Goal: Task Accomplishment & Management: Use online tool/utility

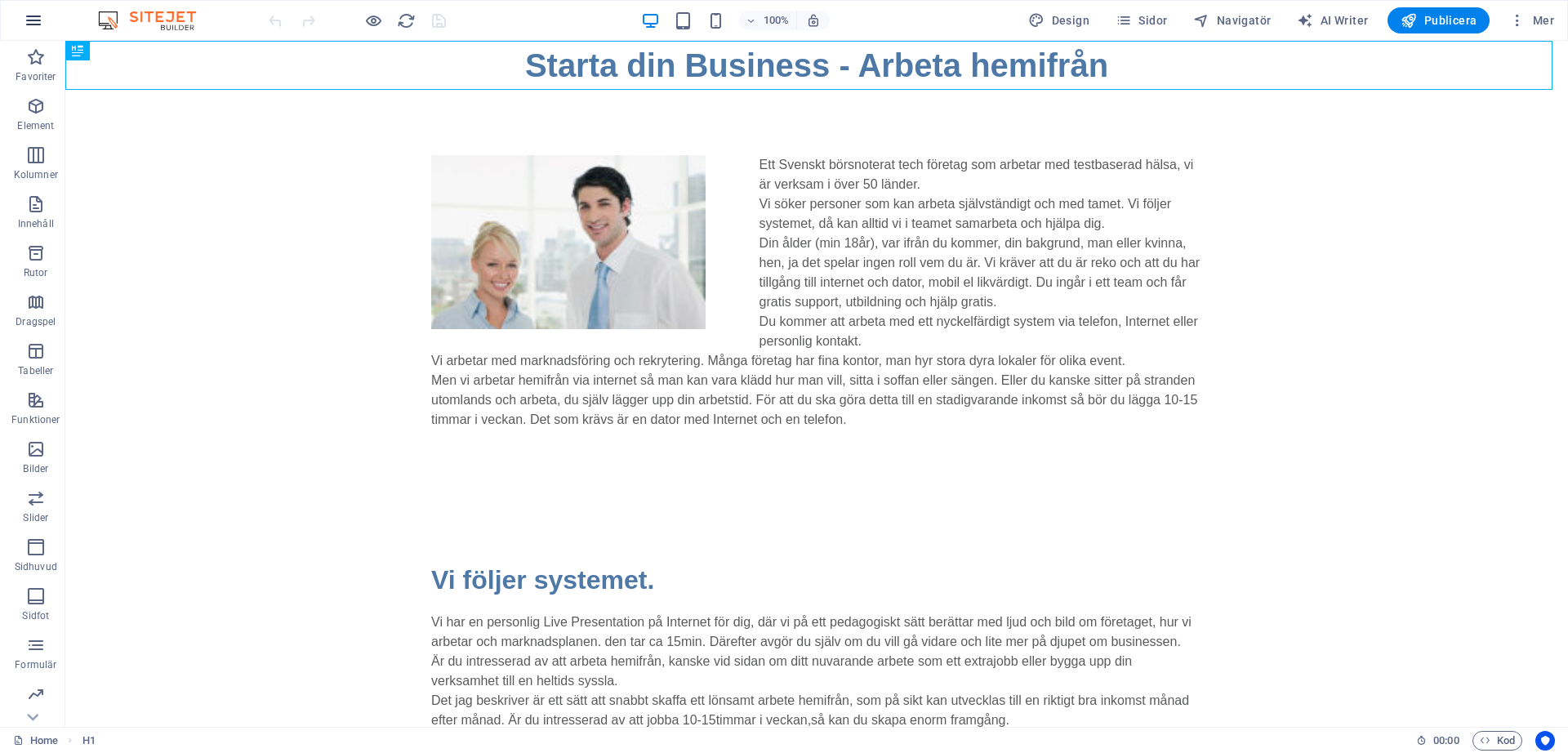
click at [34, 12] on icon "button" at bounding box center [33, 20] width 20 height 20
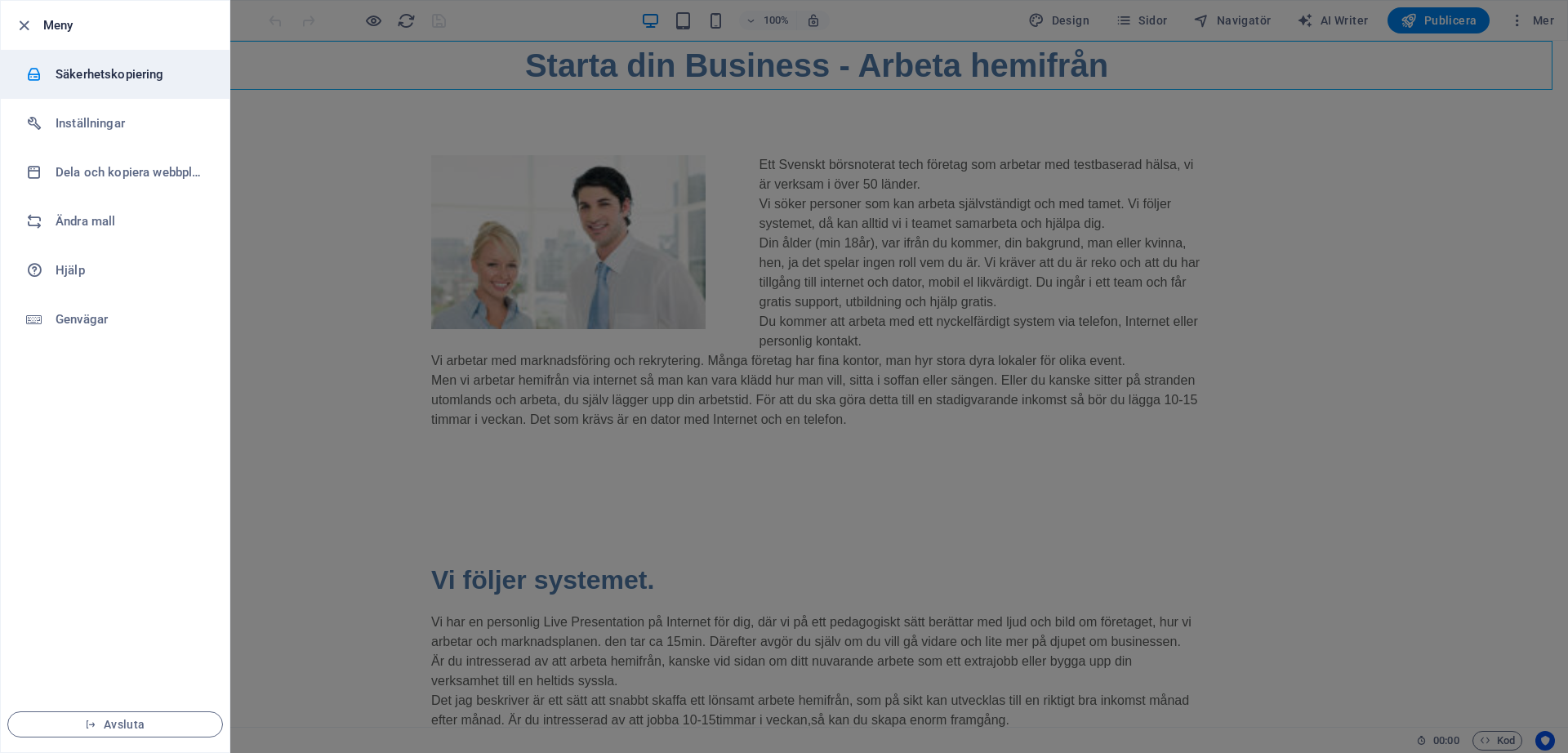
click at [92, 75] on h6 "Säkerhetskopiering" at bounding box center [132, 74] width 151 height 20
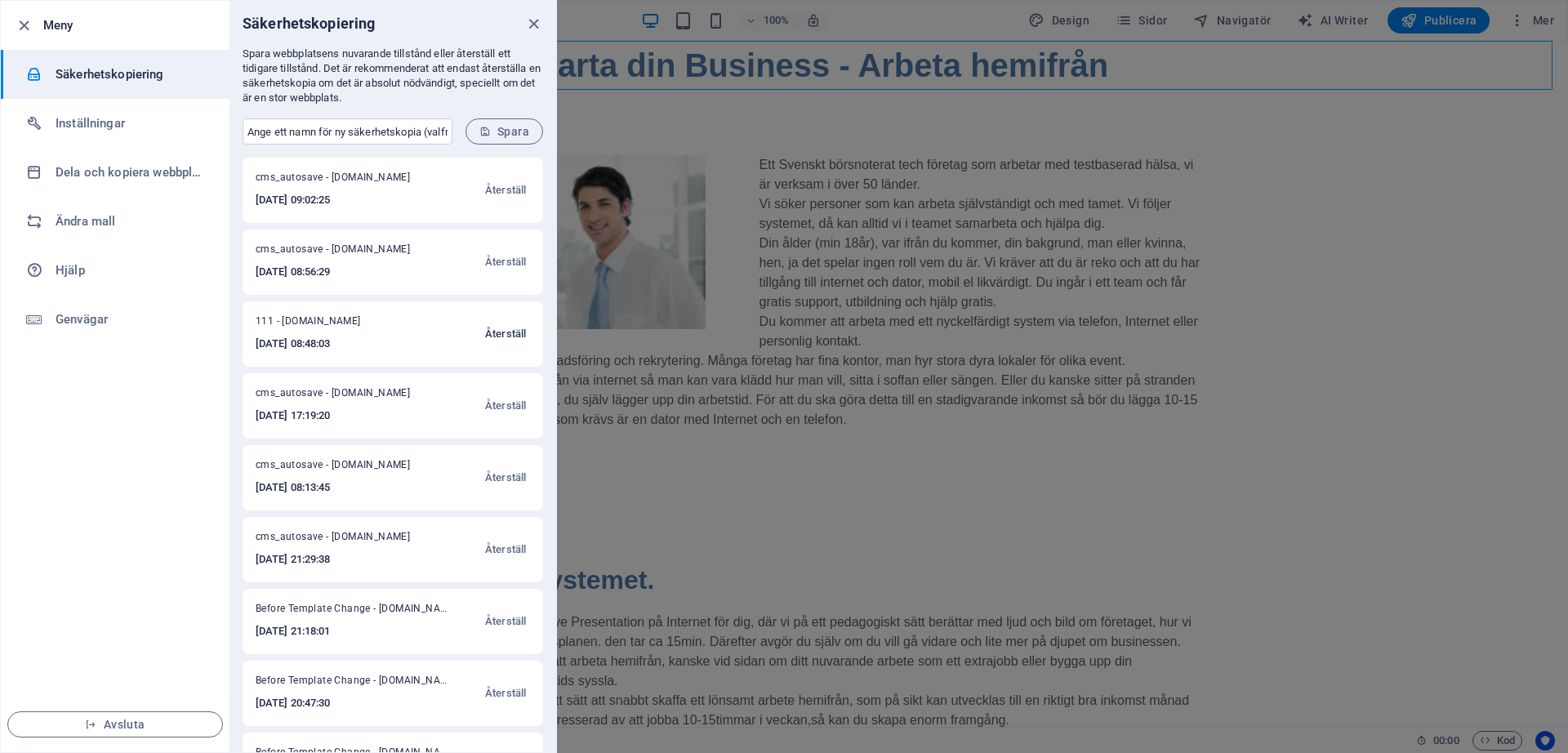
click at [497, 330] on span "Återställ" at bounding box center [505, 333] width 41 height 20
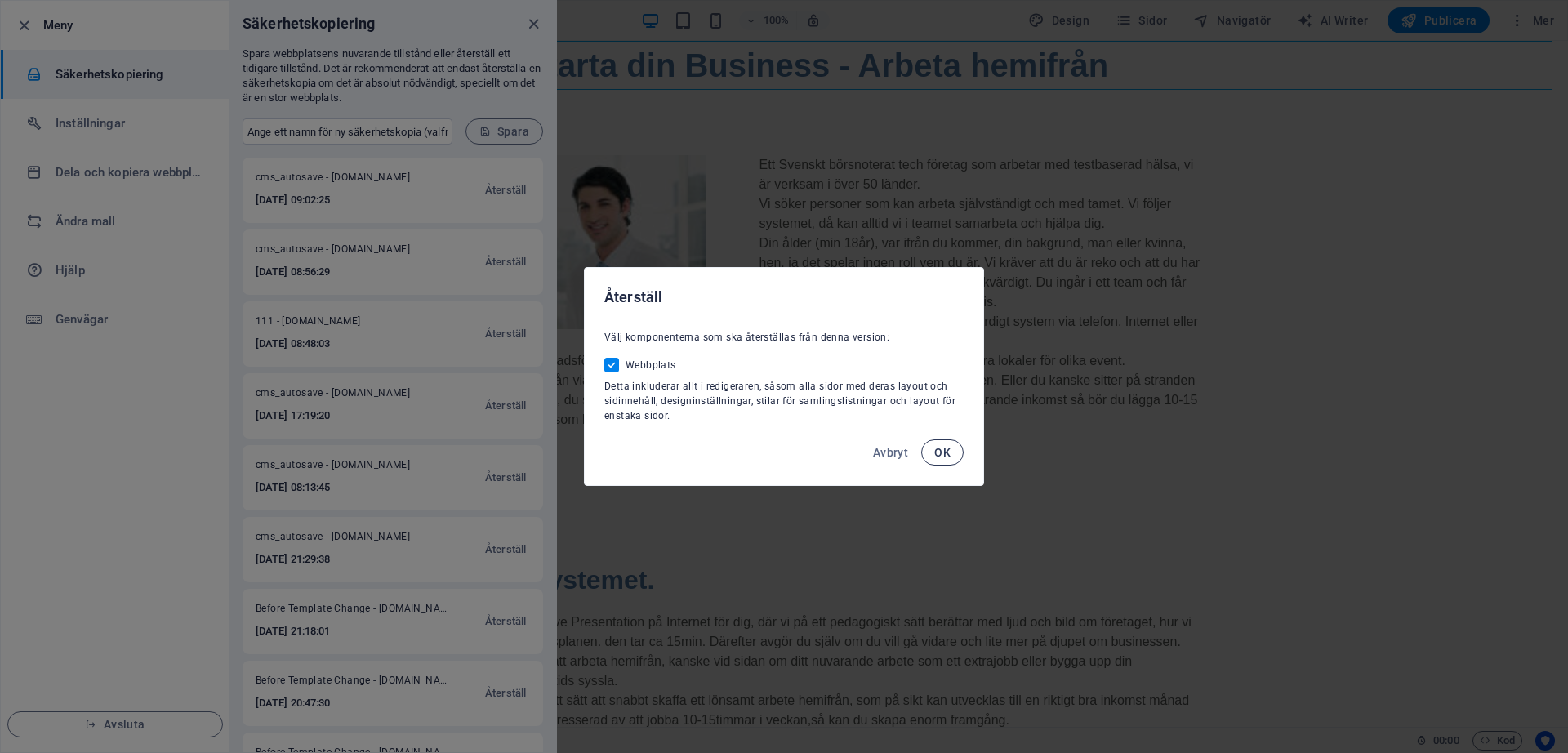
click at [943, 454] on span "OK" at bounding box center [942, 453] width 16 height 13
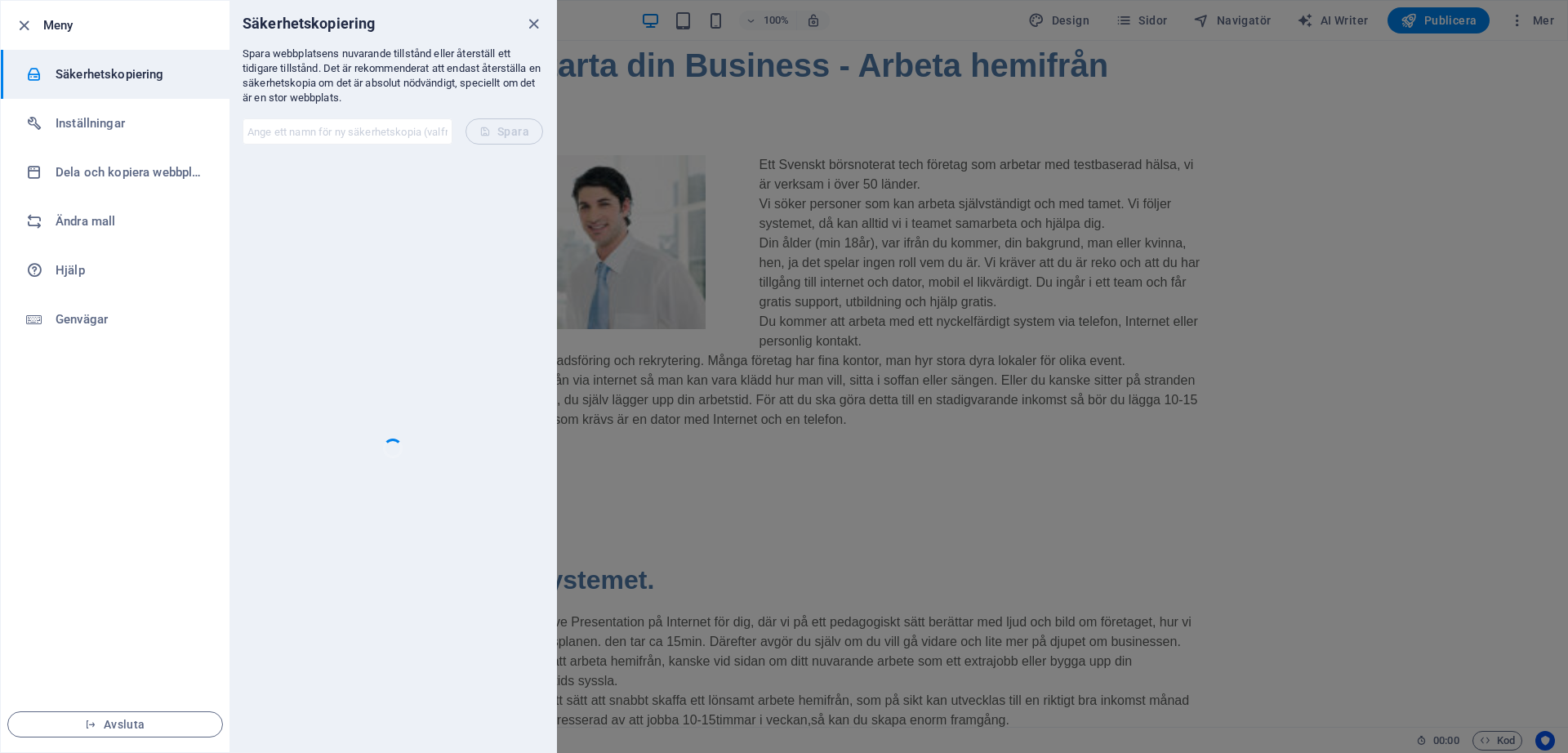
checkbox input "false"
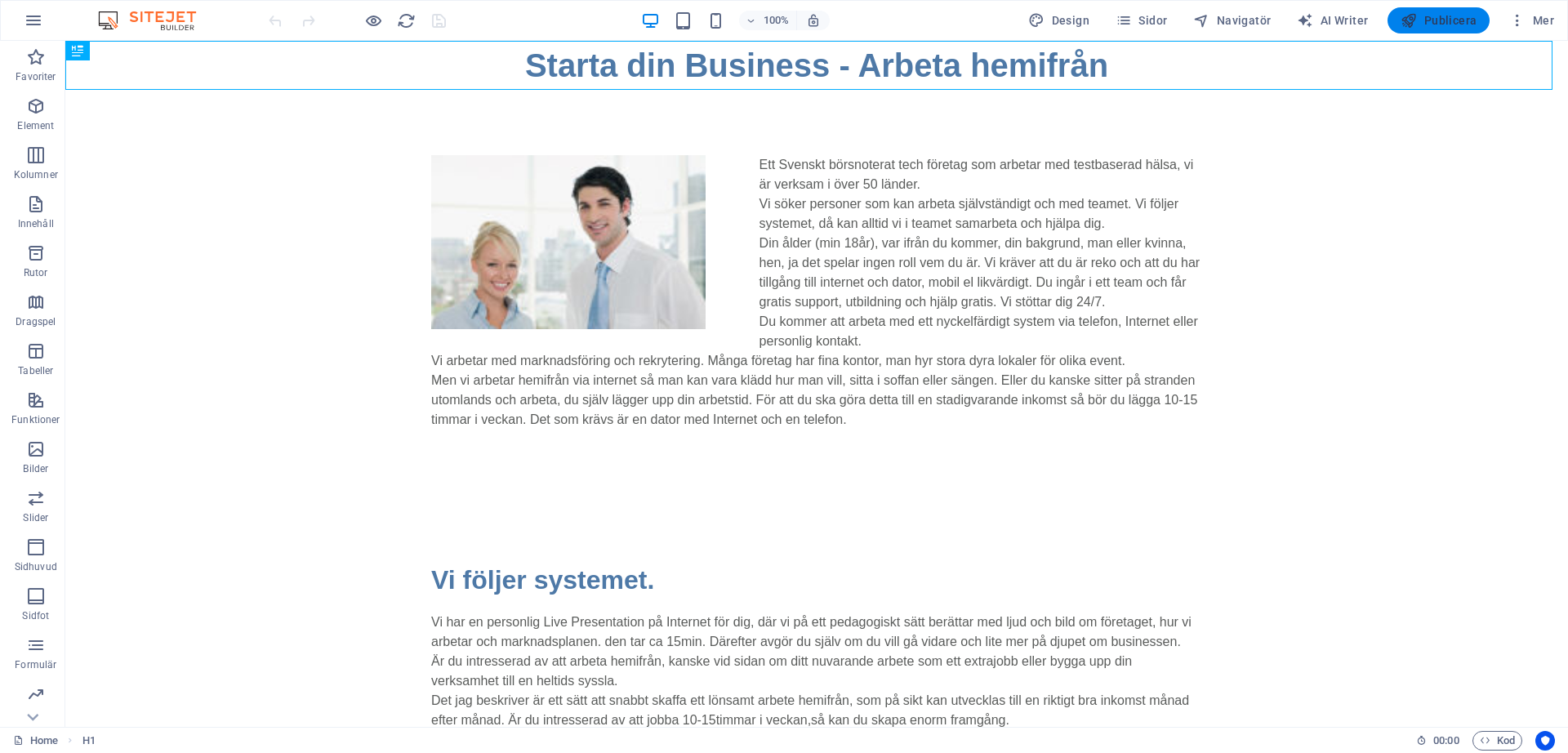
click at [1453, 22] on span "Publicera" at bounding box center [1438, 20] width 76 height 16
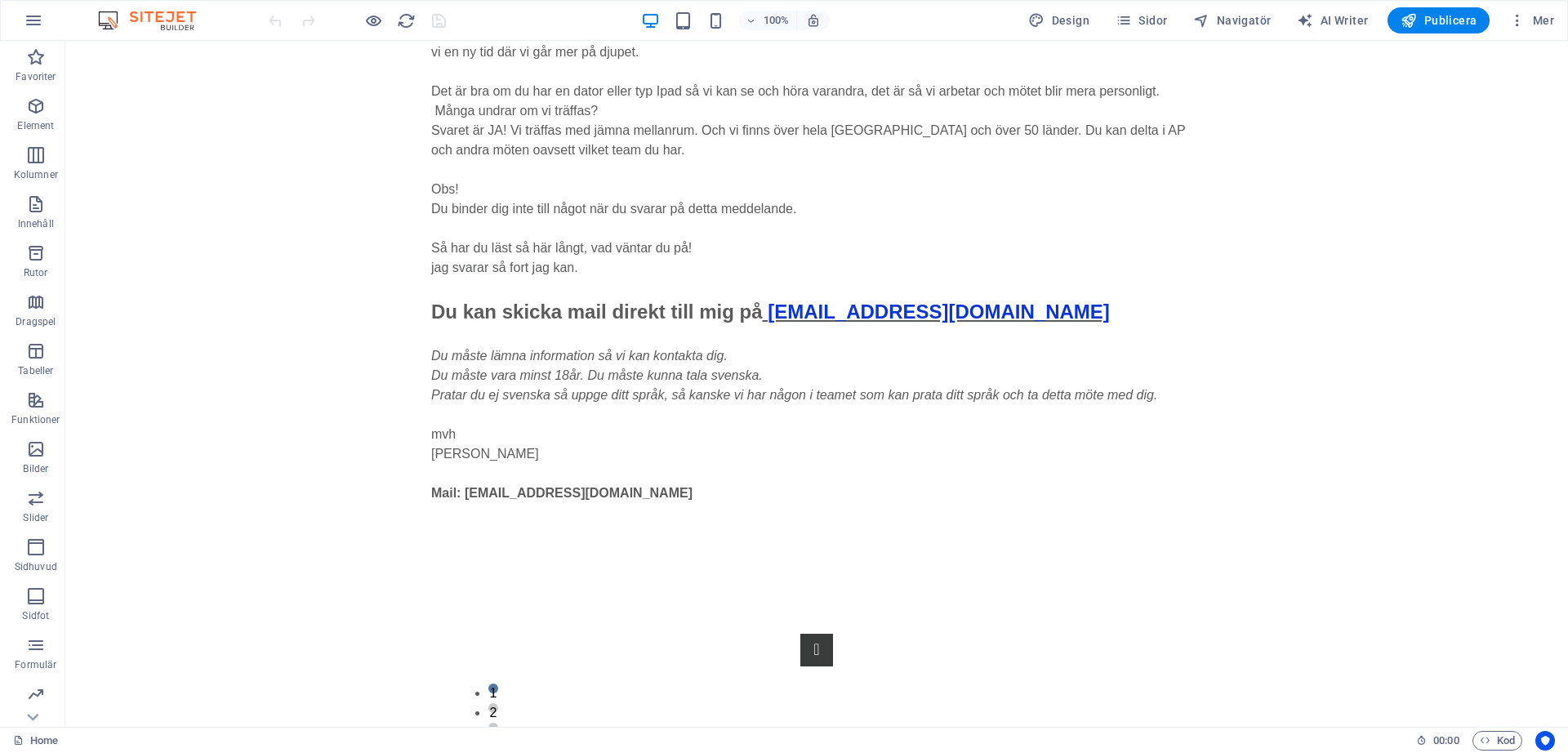
scroll to position [883, 0]
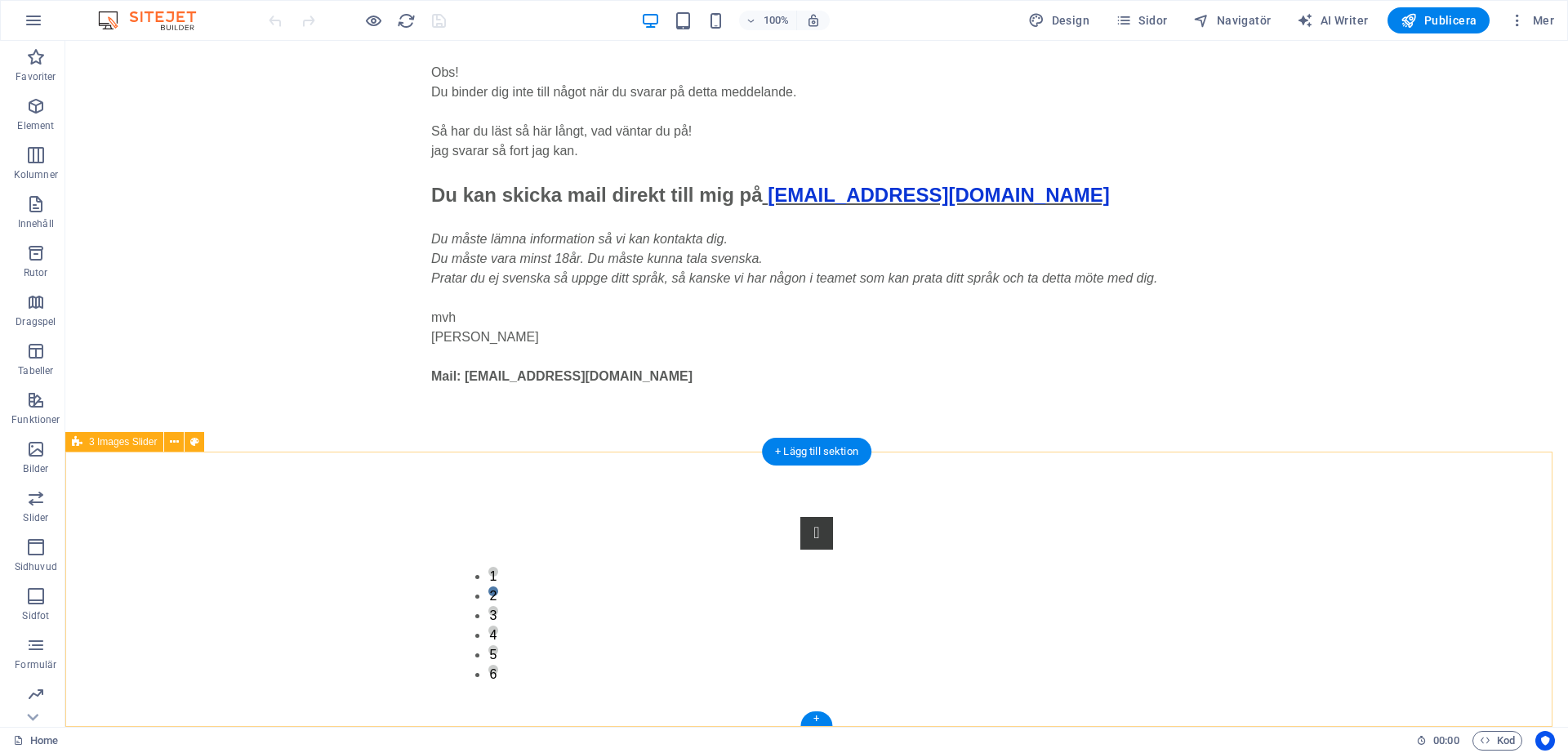
click at [756, 724] on div "1 2 3 4 5 6" at bounding box center [816, 589] width 1503 height 276
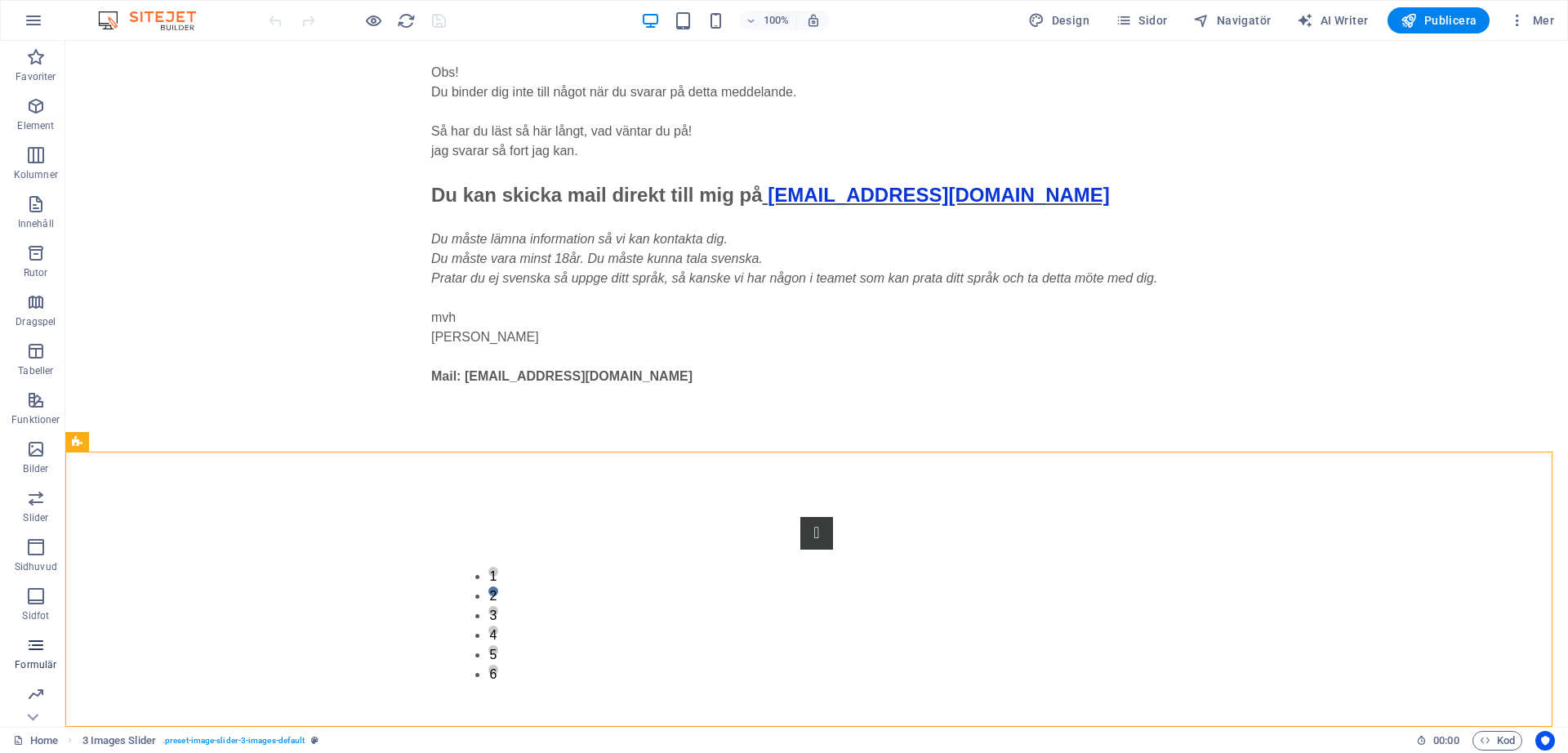
click at [32, 649] on icon "button" at bounding box center [36, 645] width 20 height 20
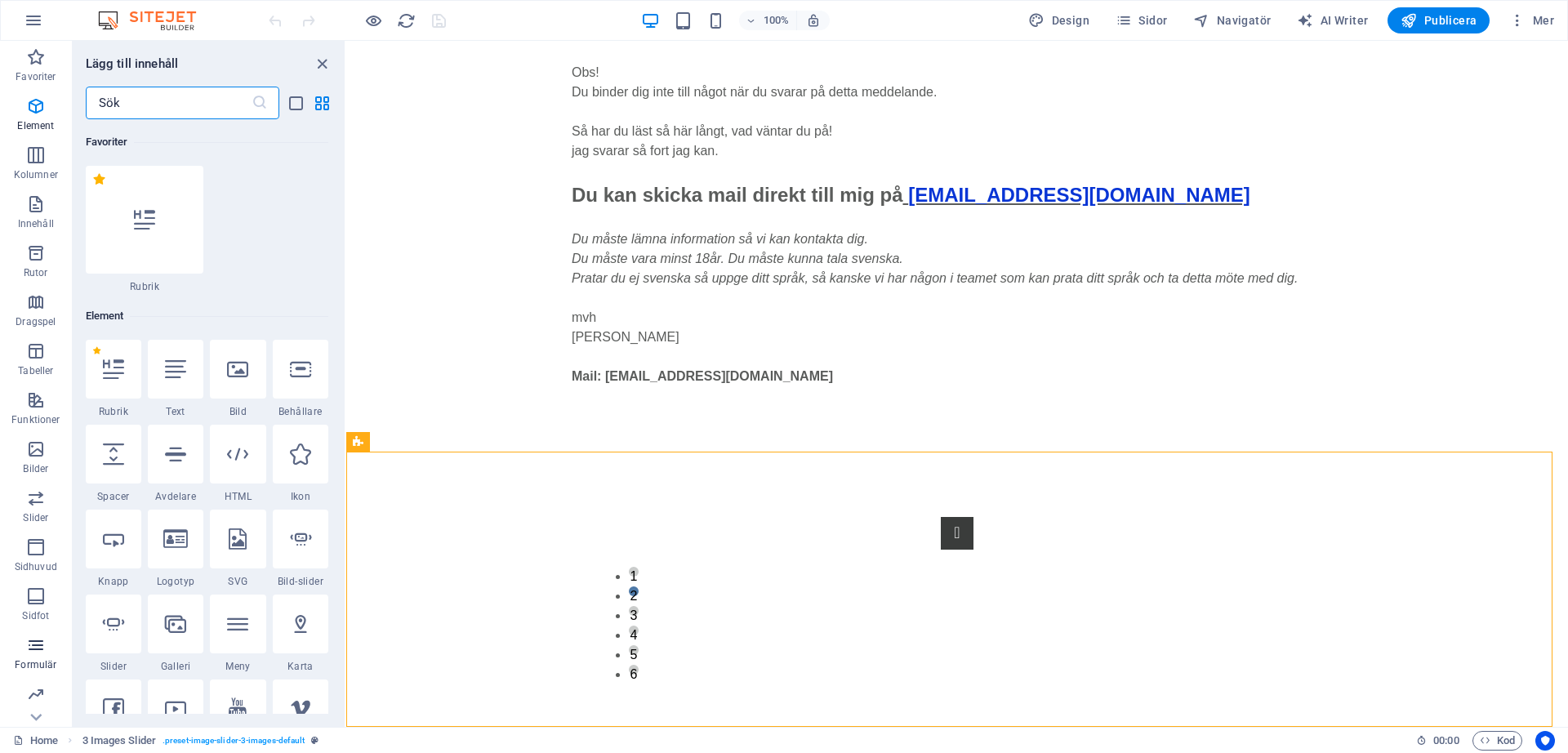
scroll to position [11925, 0]
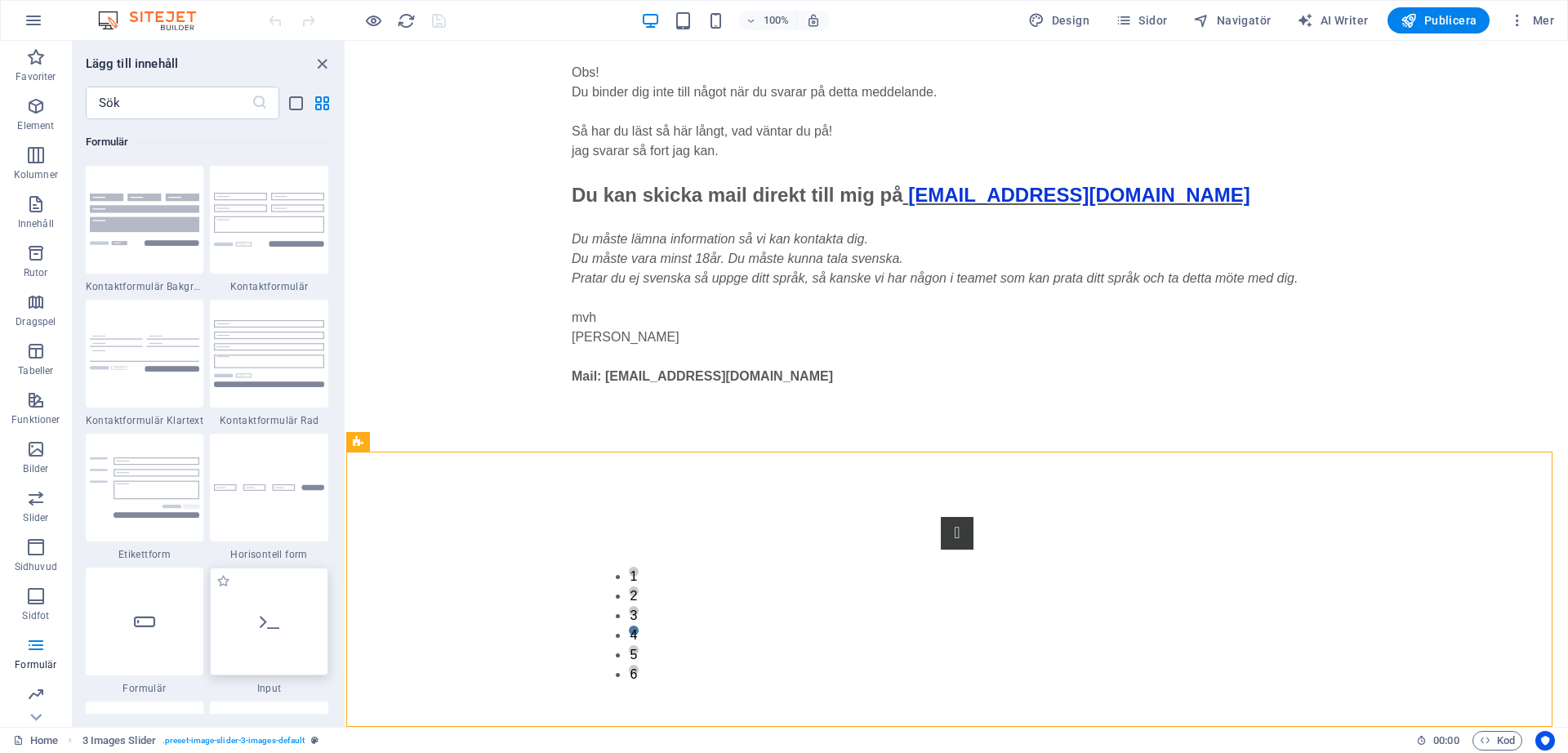
drag, startPoint x: 340, startPoint y: 565, endPoint x: 327, endPoint y: 670, distance: 105.8
click at [327, 670] on div "Favoriter 1 Star Rubrik Element 1 Star Rubrik 1 Star Text 1 Star Bild 1 Star Be…" at bounding box center [208, 417] width 272 height 595
click at [339, 675] on div "Favoriter 1 Star Rubrik Element 1 Star Rubrik 1 Star Text 1 Star Bild 1 Star Be…" at bounding box center [208, 417] width 272 height 595
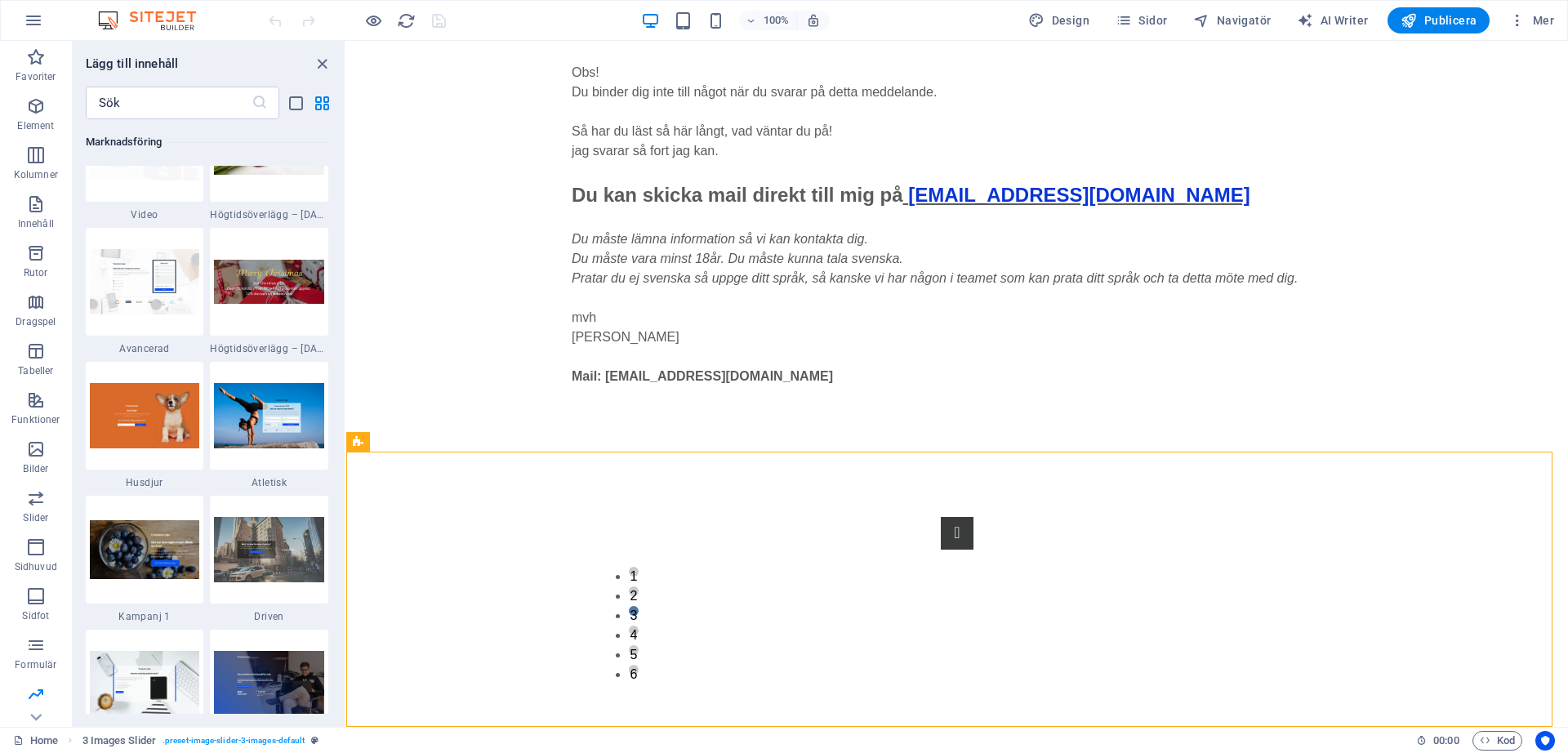
scroll to position [13710, 0]
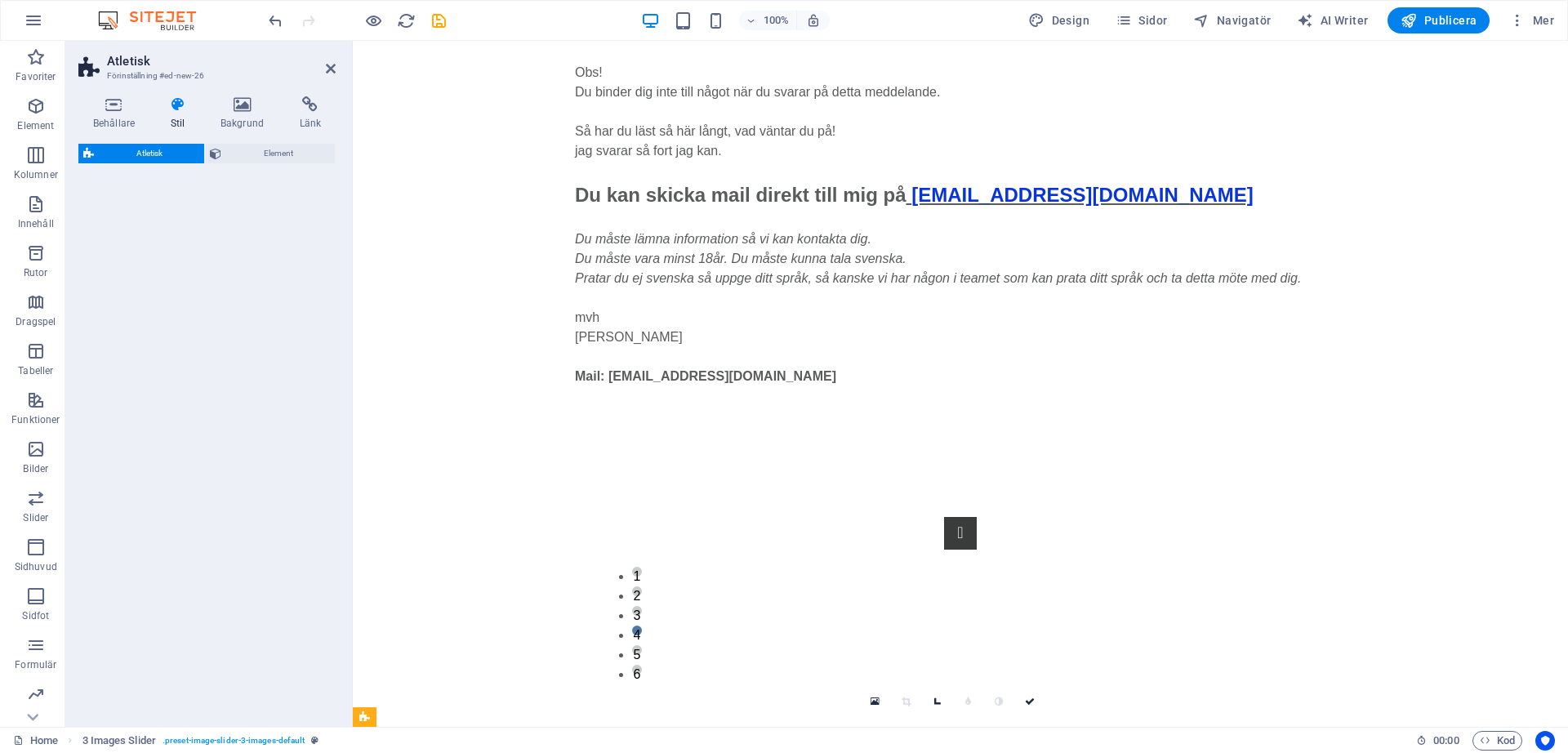
select select "%"
select select "rem"
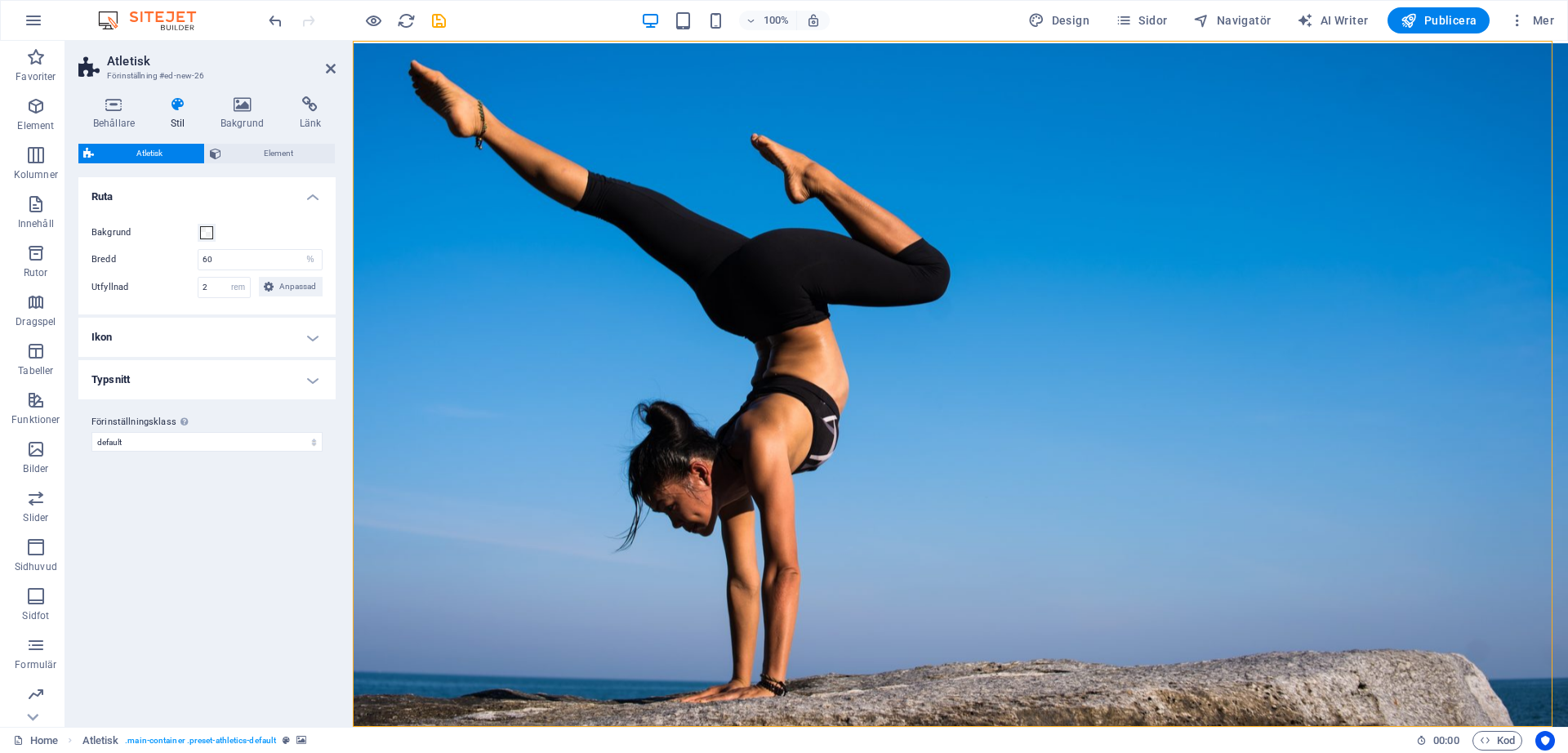
scroll to position [1569, 0]
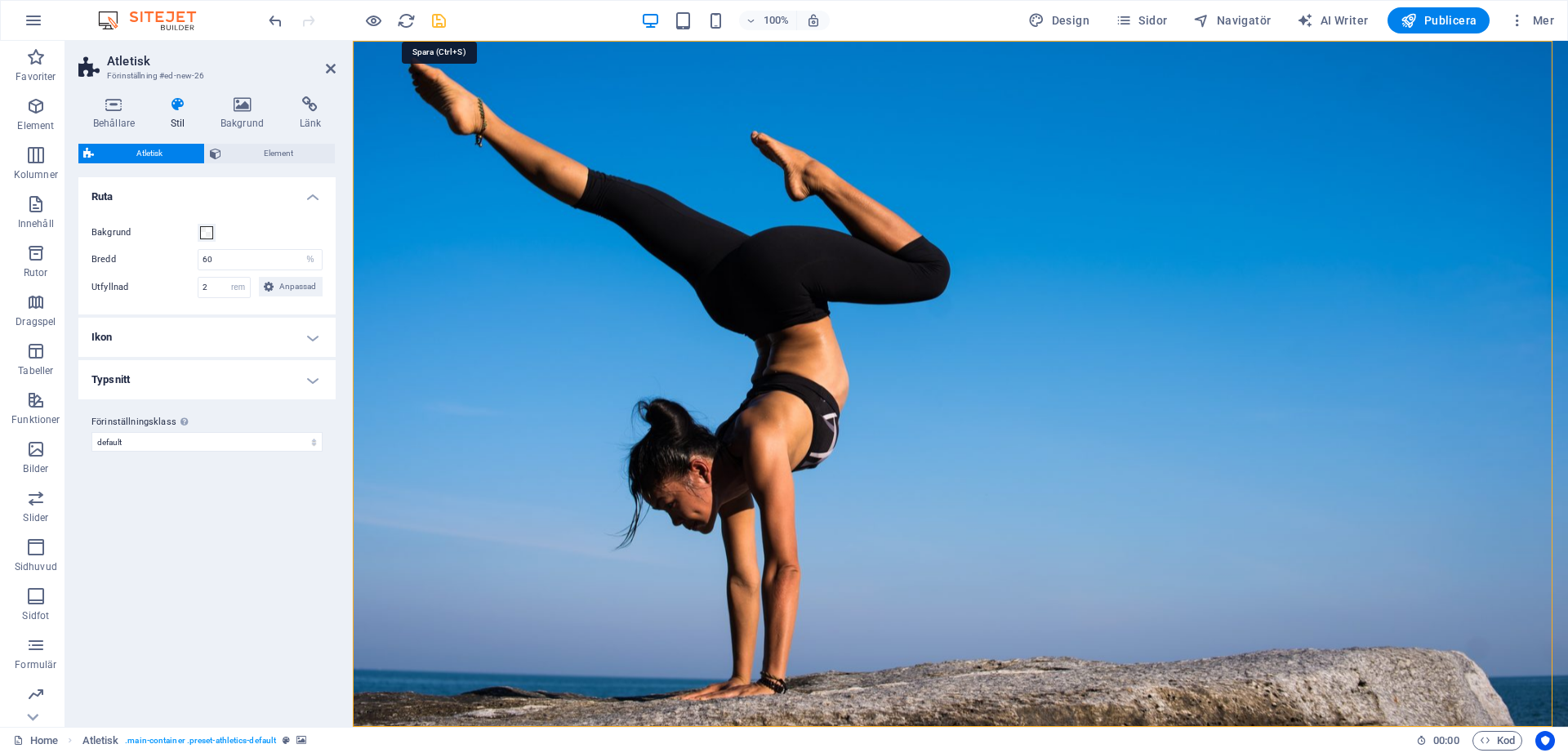
click at [441, 19] on icon "save" at bounding box center [439, 21] width 19 height 19
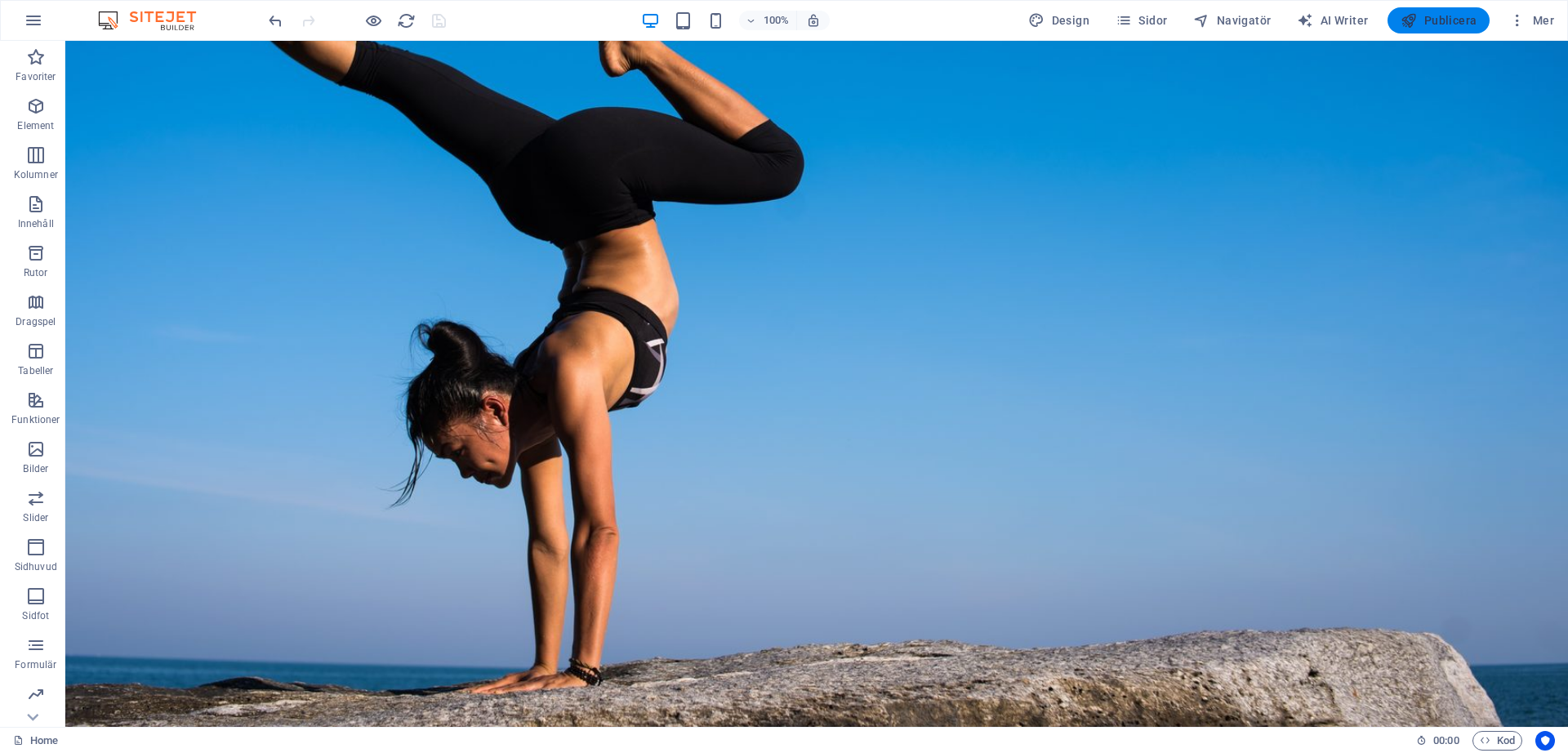
click at [1442, 14] on span "Publicera" at bounding box center [1438, 20] width 76 height 16
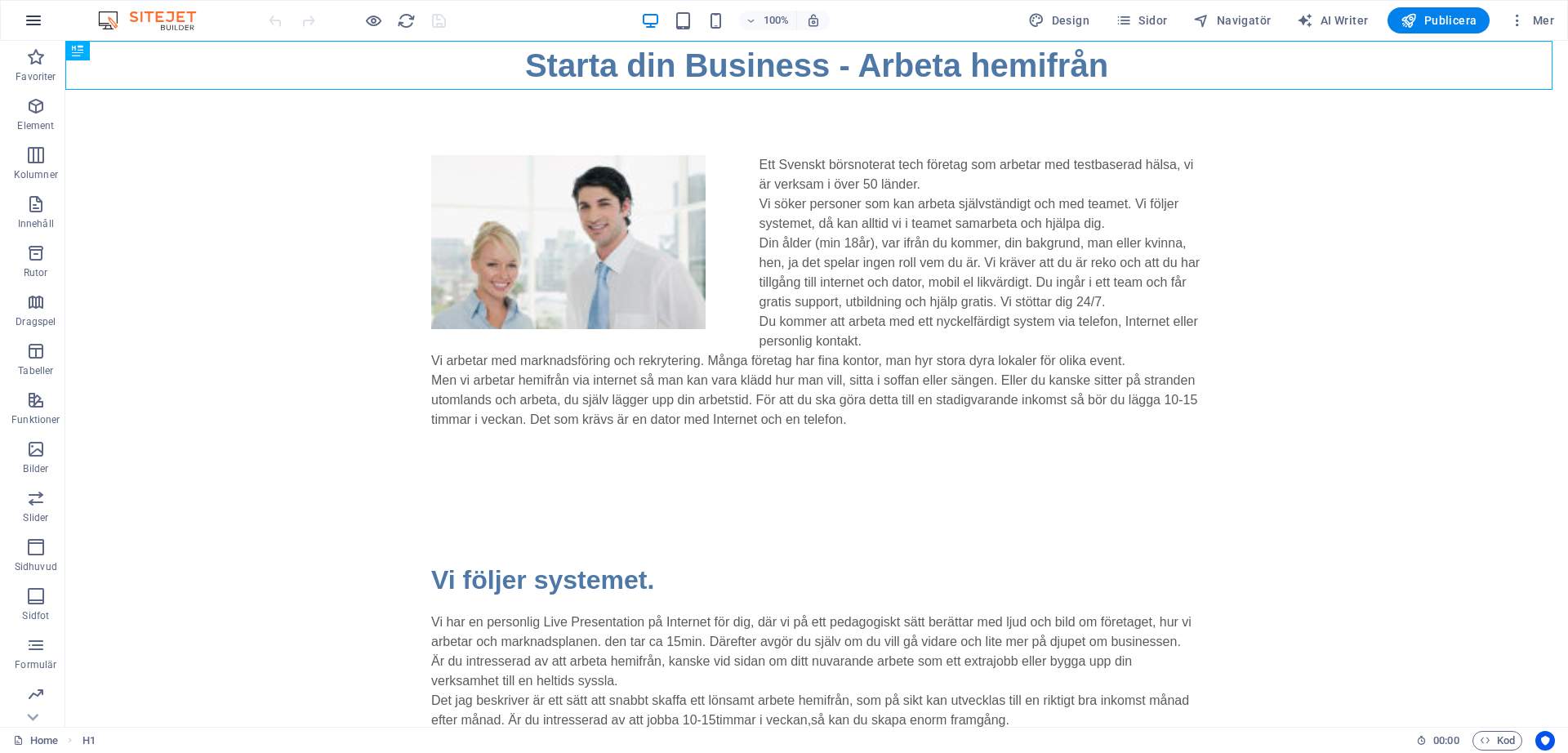
click at [34, 21] on icon "button" at bounding box center [33, 20] width 20 height 20
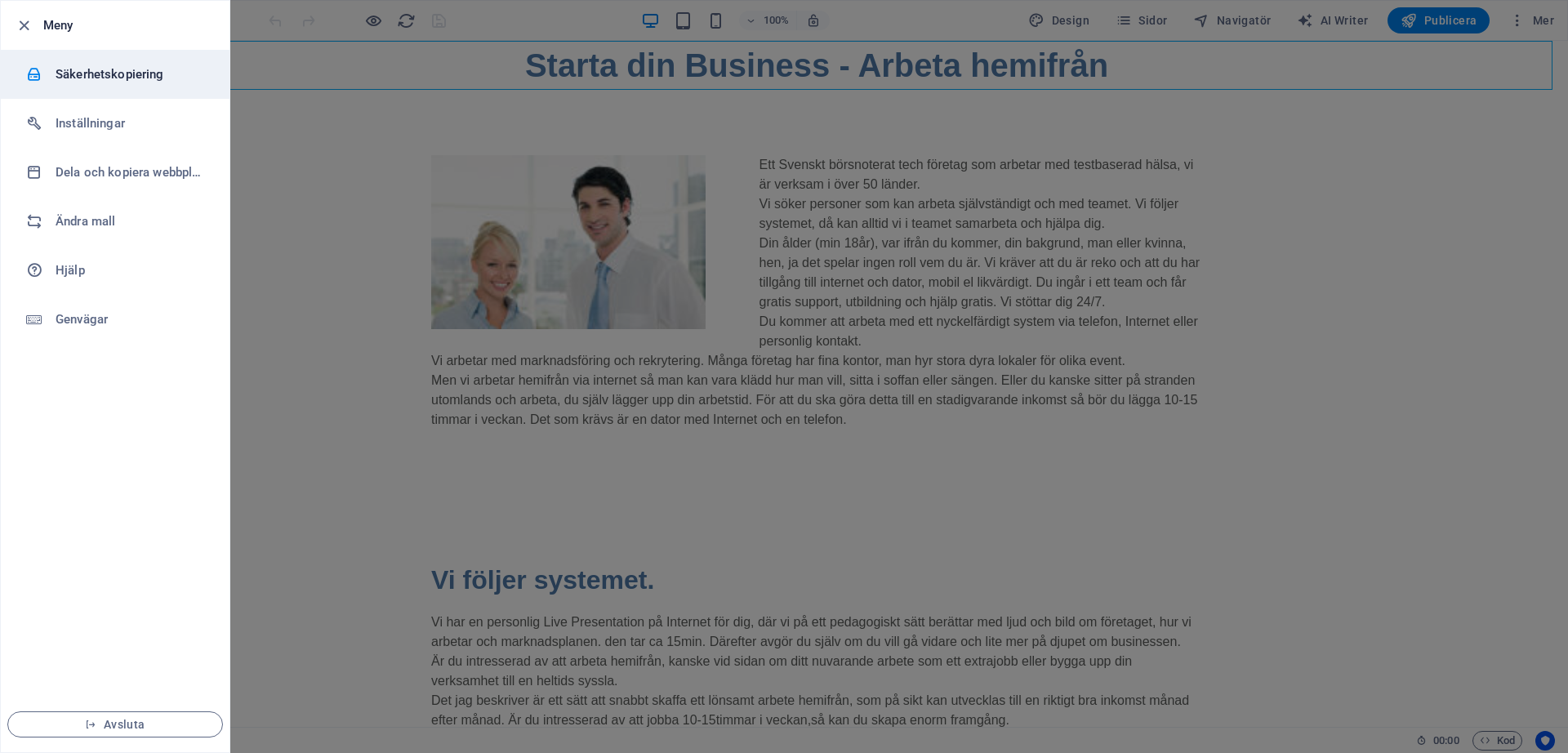
click at [149, 67] on h6 "Säkerhetskopiering" at bounding box center [132, 74] width 151 height 20
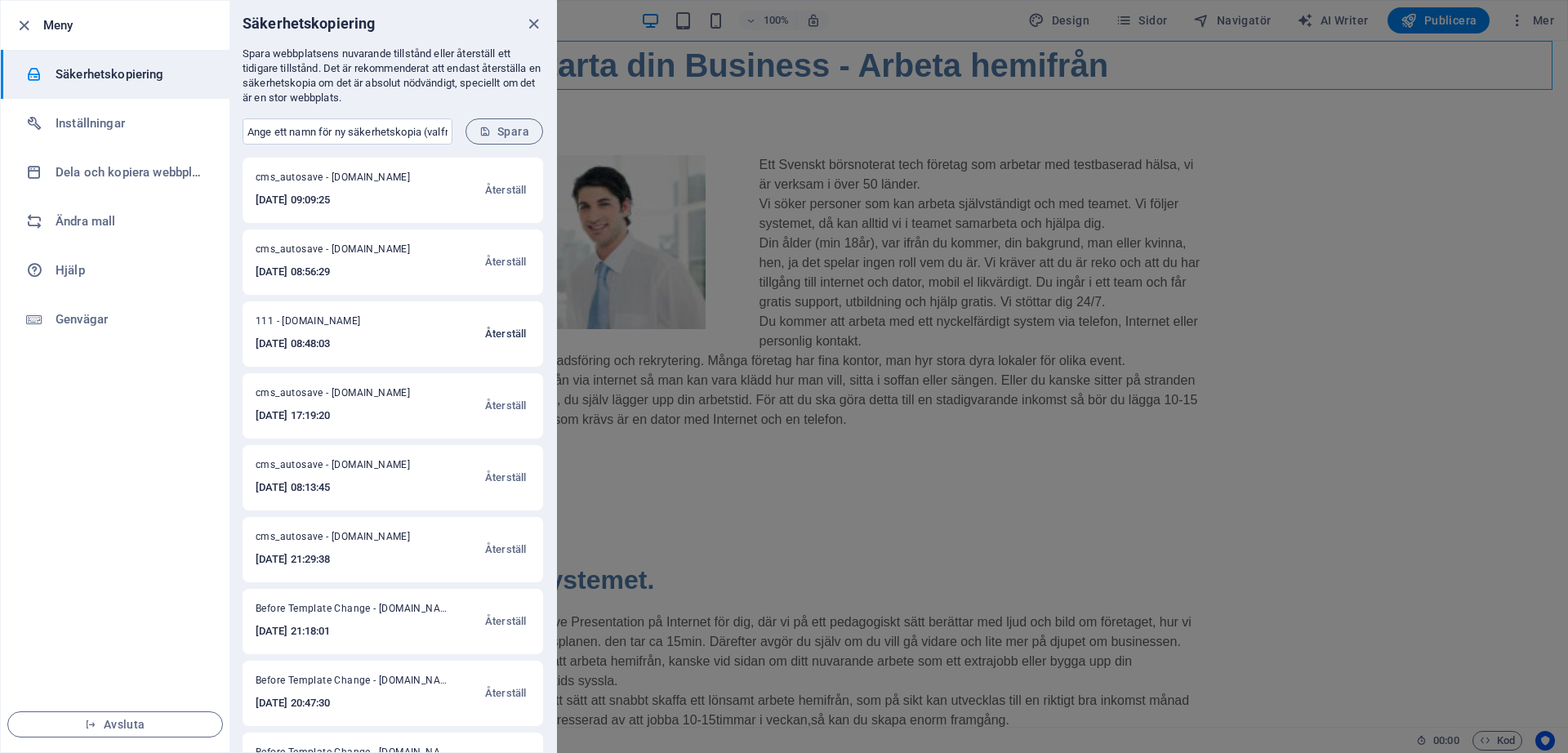
click at [507, 329] on span "Återställ" at bounding box center [505, 333] width 41 height 20
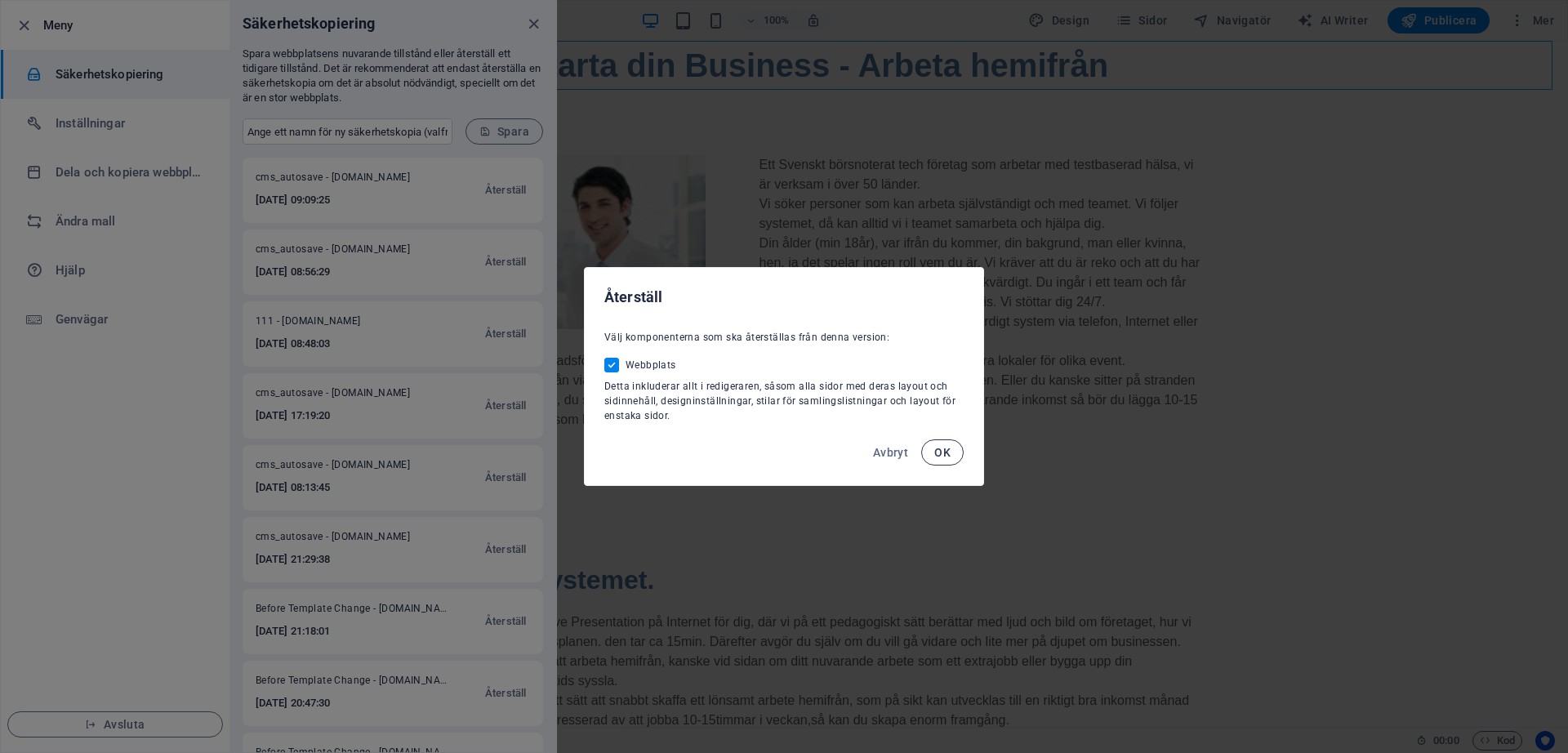
click at [943, 442] on button "OK" at bounding box center [942, 453] width 43 height 27
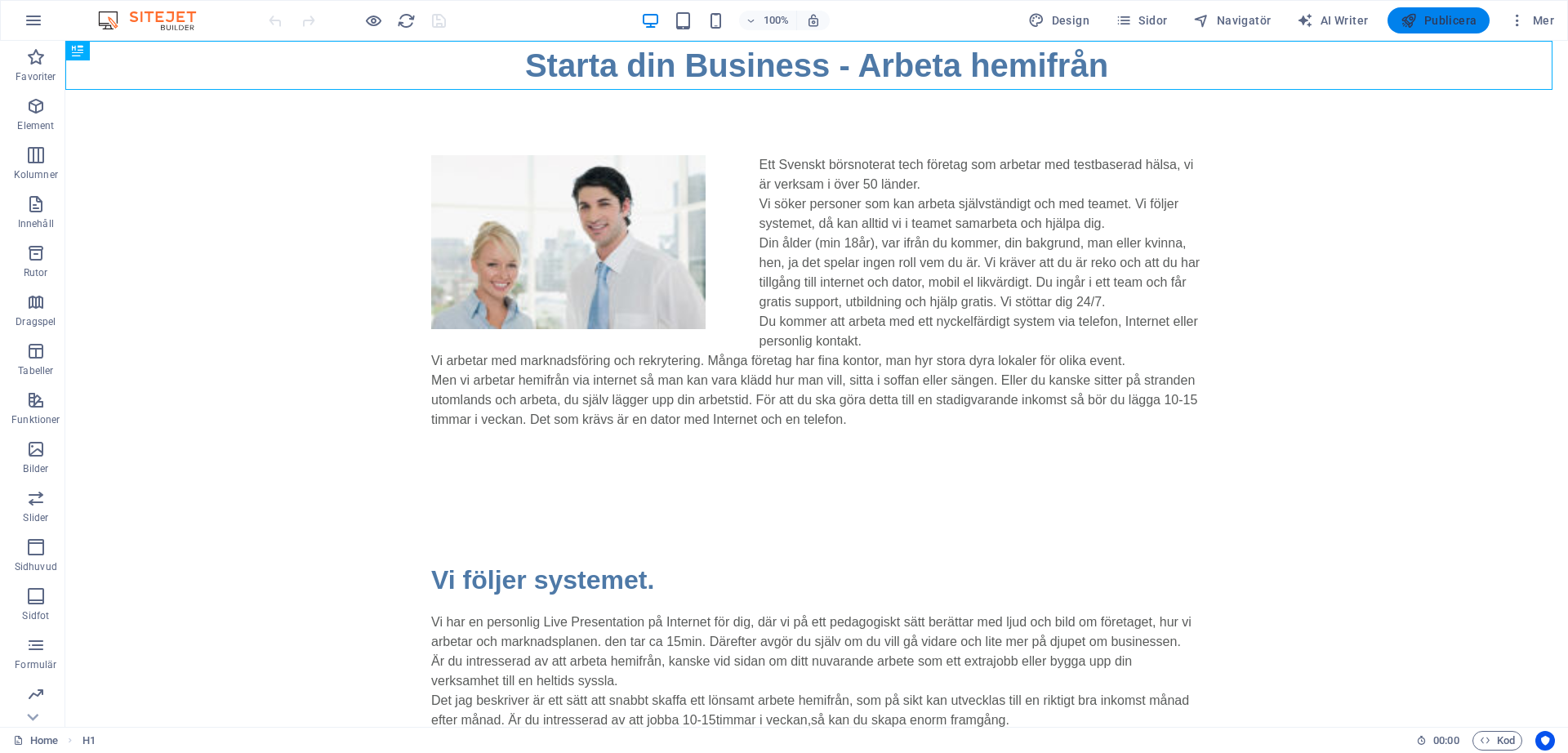
click at [1454, 21] on span "Publicera" at bounding box center [1438, 20] width 76 height 16
